Goal: Register for event/course

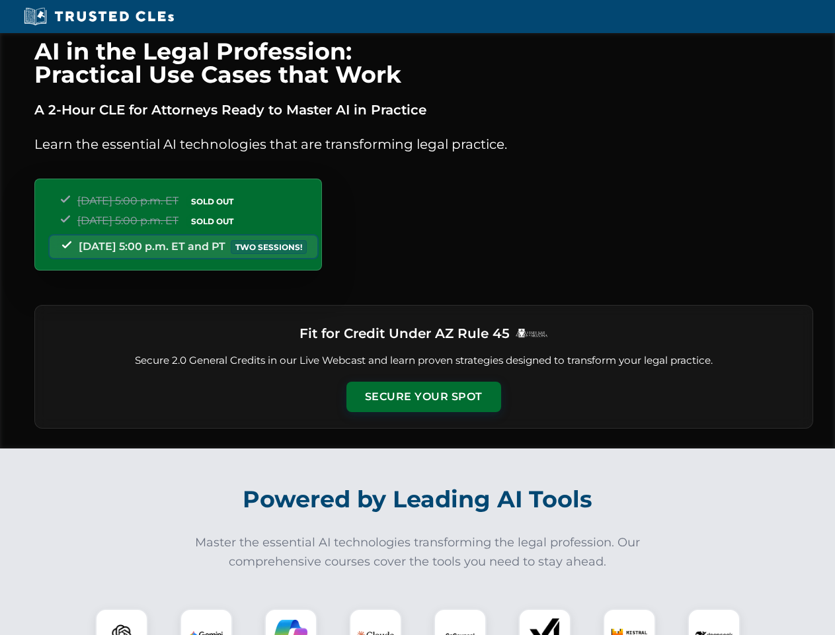
click at [423, 397] on button "Secure Your Spot" at bounding box center [423, 396] width 155 height 30
click at [122, 621] on img at bounding box center [121, 634] width 38 height 38
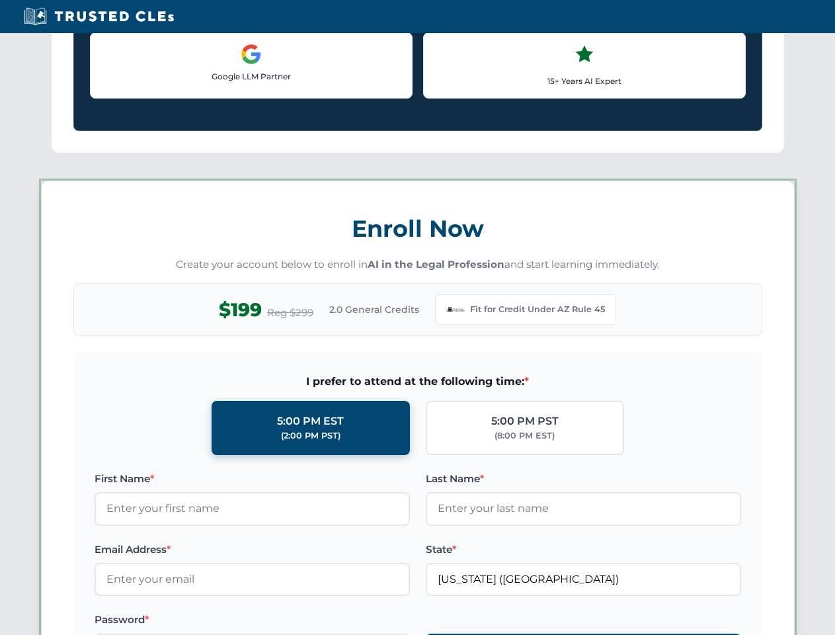
click at [291, 621] on label "Password *" at bounding box center [252, 619] width 315 height 16
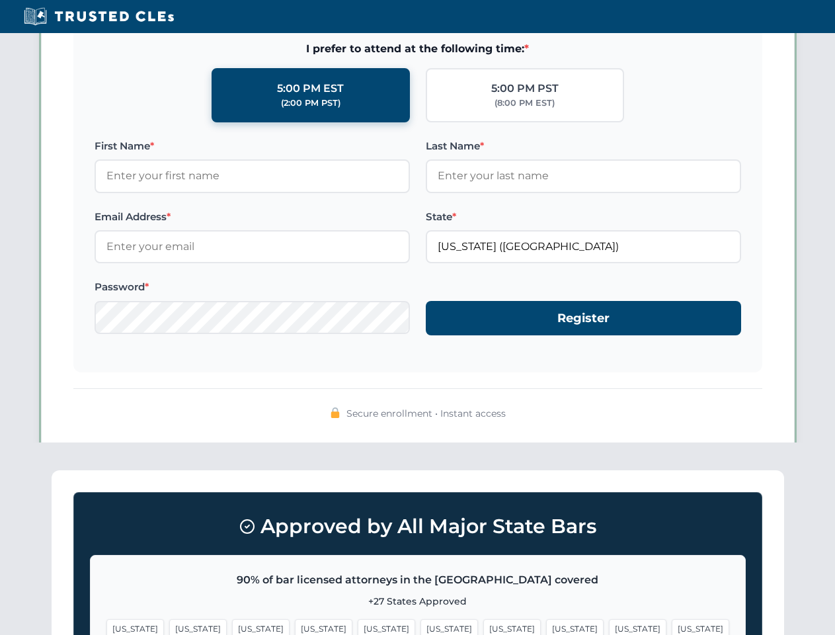
click at [609, 621] on span "[US_STATE]" at bounding box center [638, 628] width 58 height 19
